Goal: Task Accomplishment & Management: Use online tool/utility

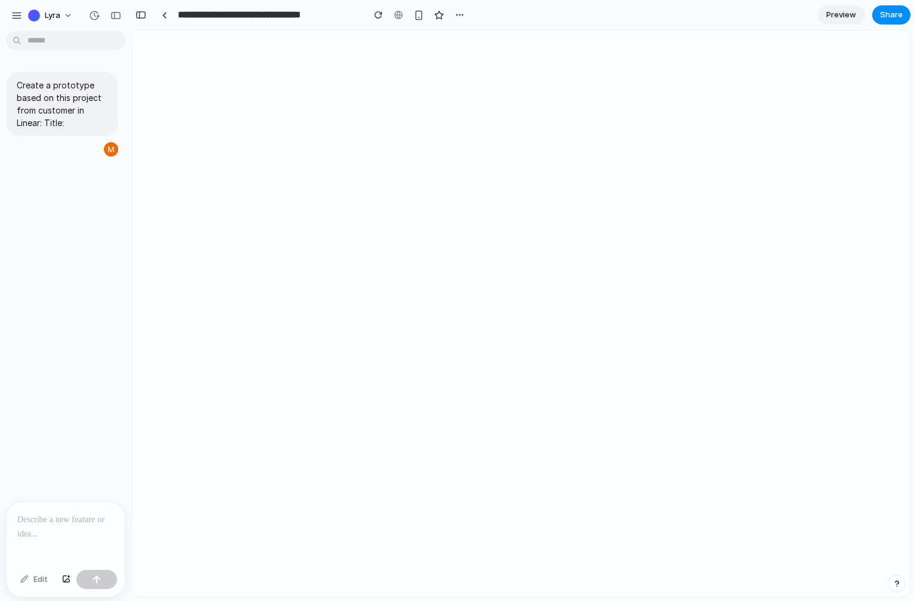
drag, startPoint x: 39, startPoint y: 15, endPoint x: 10, endPoint y: 15, distance: 28.7
click at [10, 15] on div "**********" at bounding box center [457, 300] width 914 height 601
click at [14, 19] on div "button" at bounding box center [16, 15] width 11 height 11
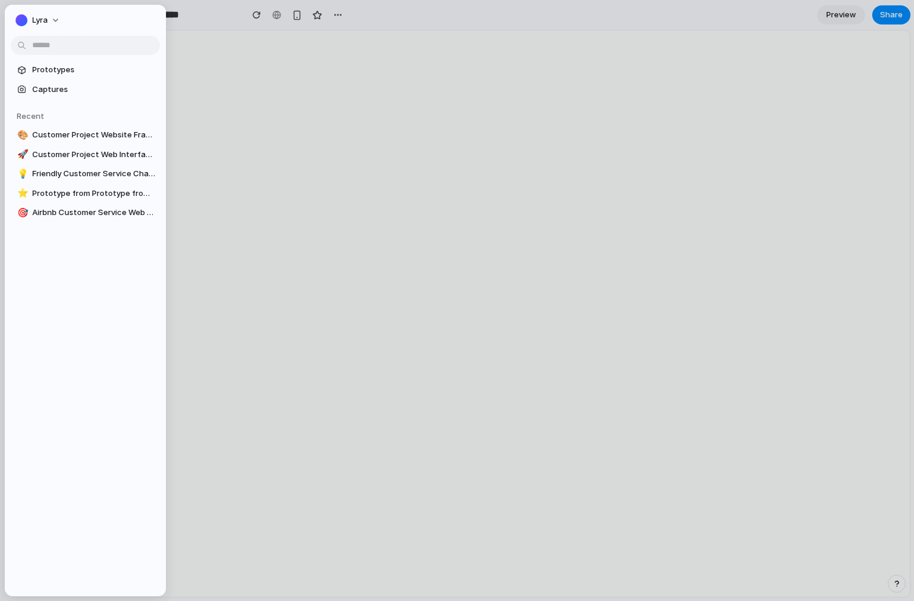
drag, startPoint x: 247, startPoint y: 107, endPoint x: 165, endPoint y: 82, distance: 86.2
click at [247, 107] on div at bounding box center [457, 300] width 914 height 601
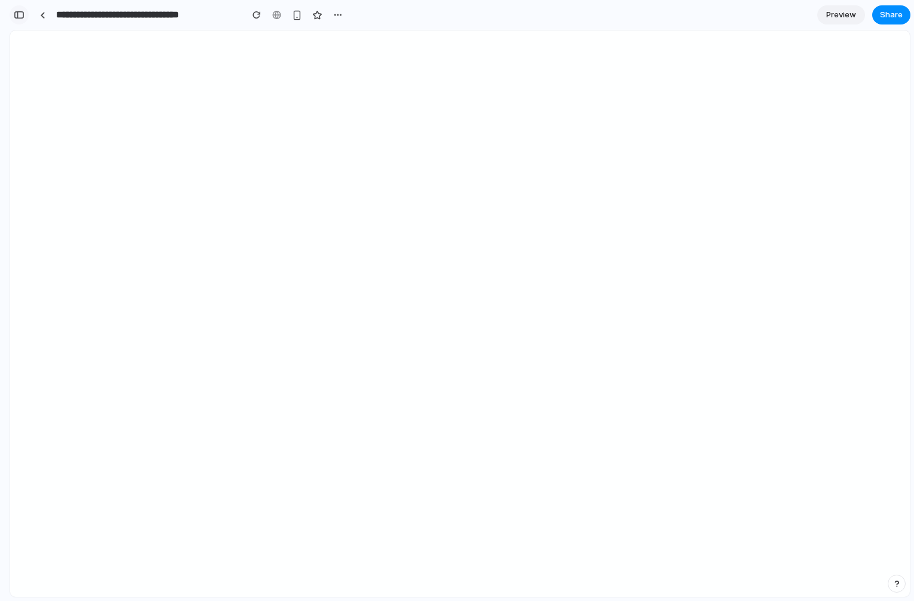
click at [13, 15] on button "button" at bounding box center [19, 14] width 19 height 19
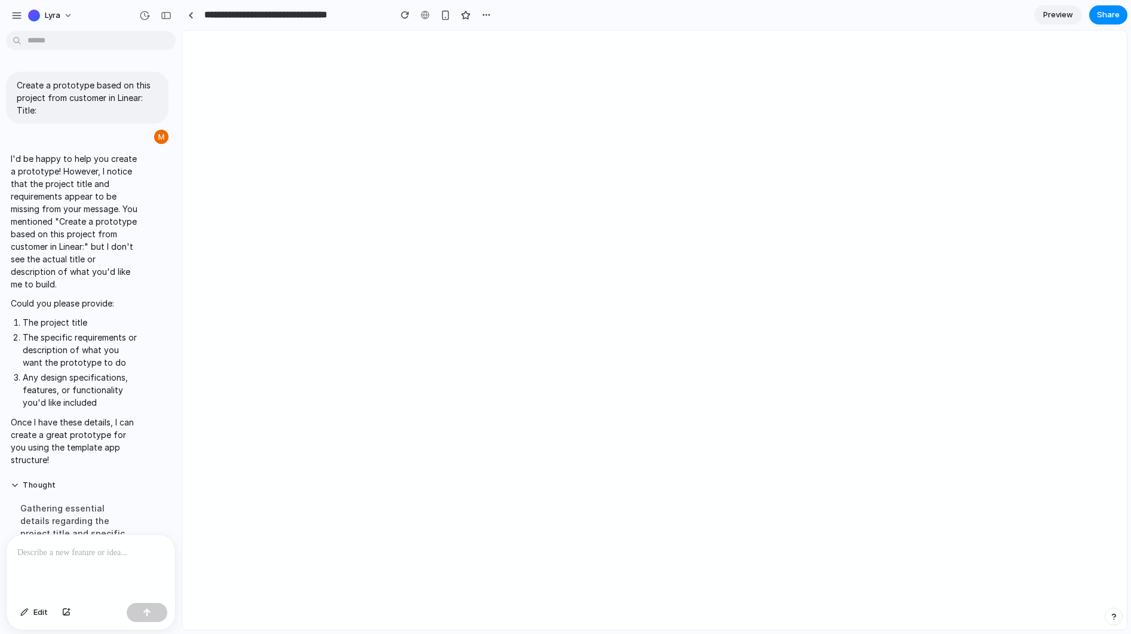
scroll to position [318, 0]
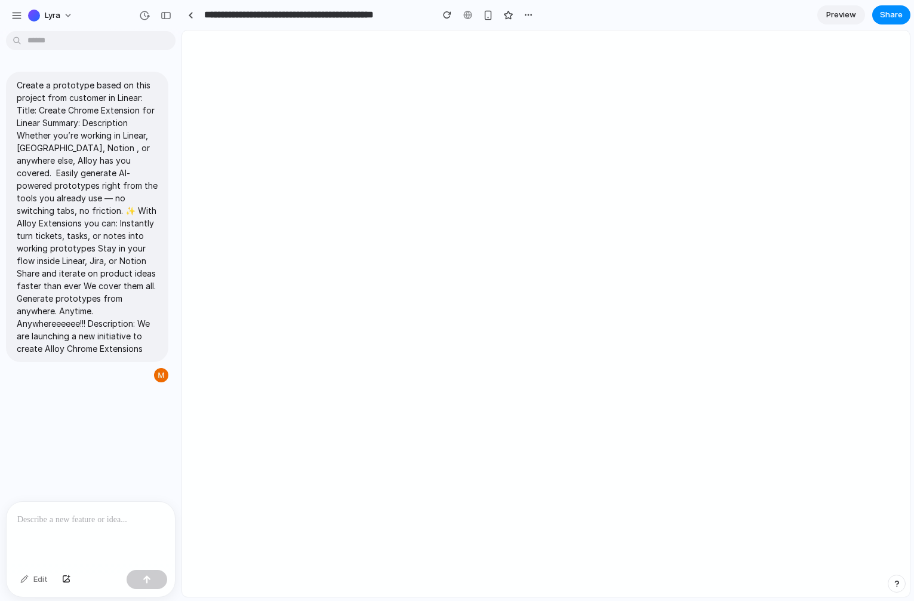
click at [555, 167] on div at bounding box center [546, 313] width 728 height 566
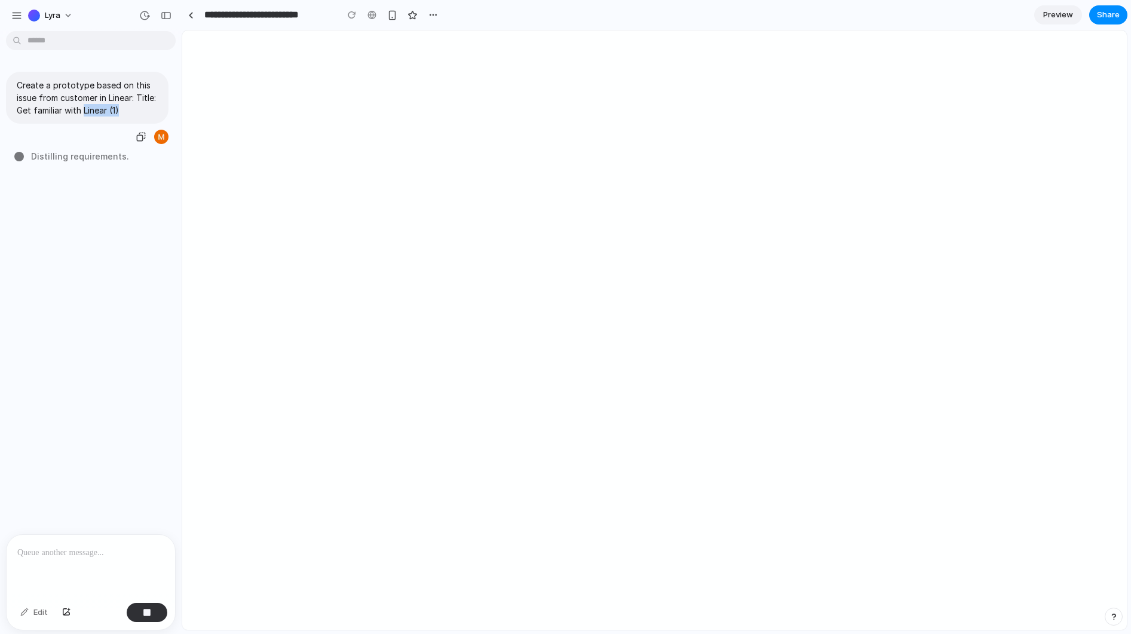
drag, startPoint x: 105, startPoint y: 108, endPoint x: 207, endPoint y: 85, distance: 104.5
click at [149, 108] on p "Create a prototype based on this issue from customer in Linear: Title: Get fami…" at bounding box center [87, 98] width 141 height 38
